Goal: Check status: Check status

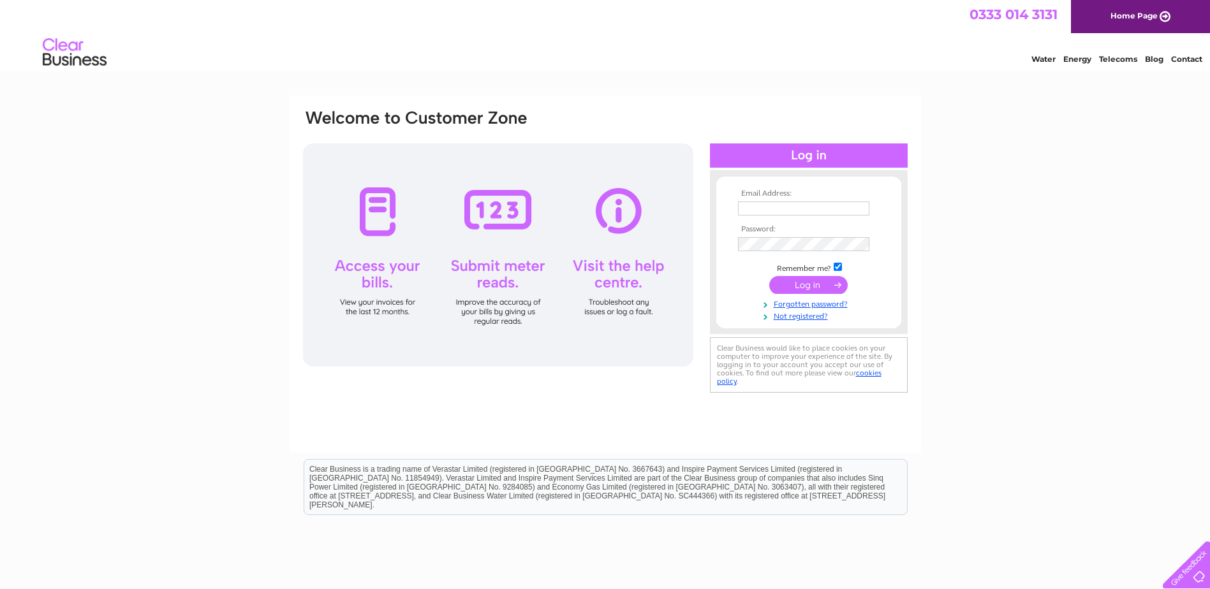
type input "sara.poskitt@lomot.co.uk"
click at [827, 286] on input "submit" at bounding box center [808, 285] width 78 height 18
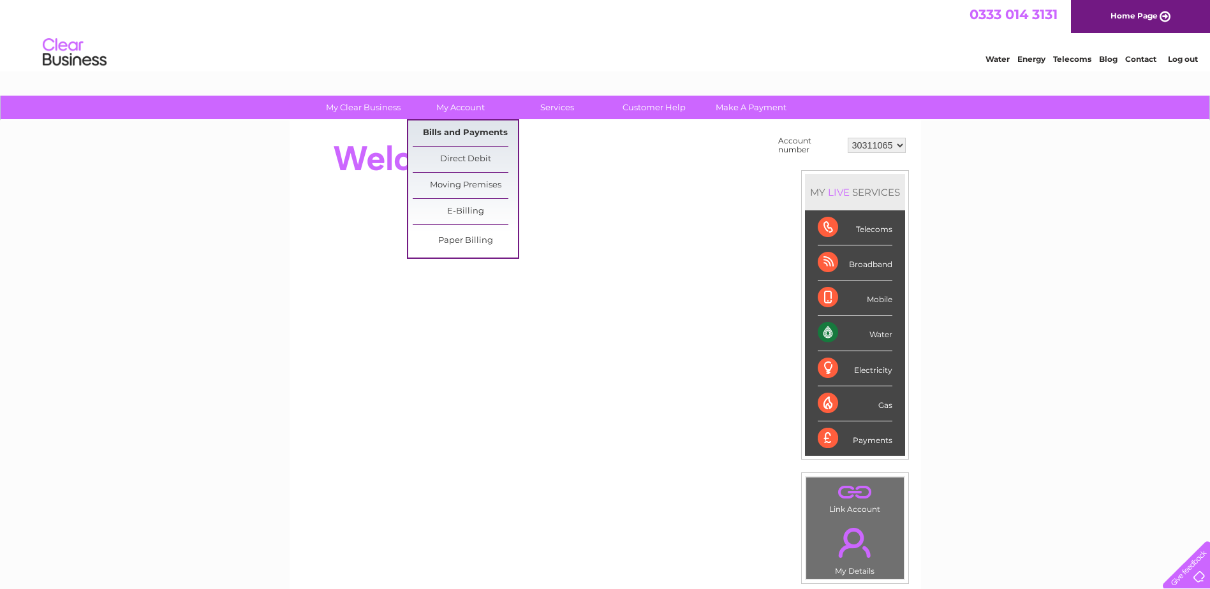
click at [449, 130] on link "Bills and Payments" at bounding box center [465, 134] width 105 height 26
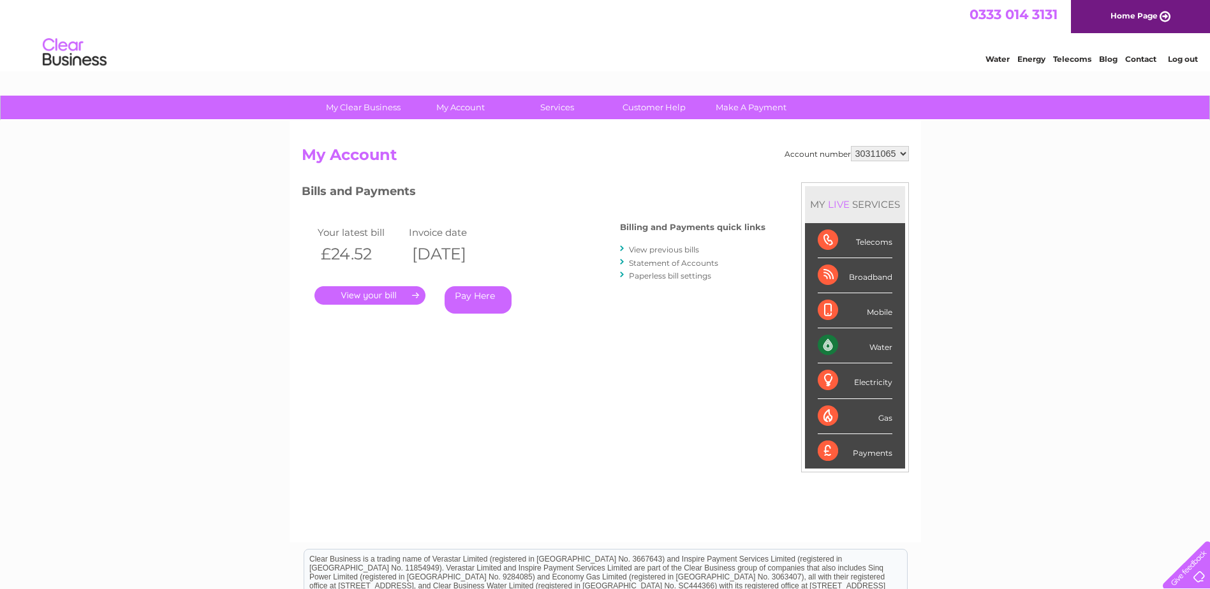
drag, startPoint x: 320, startPoint y: 254, endPoint x: 383, endPoint y: 254, distance: 63.8
click at [383, 254] on th "£24.52" at bounding box center [360, 254] width 92 height 26
drag, startPoint x: 383, startPoint y: 254, endPoint x: 353, endPoint y: 256, distance: 30.0
copy th "£24.52"
